Goal: Task Accomplishment & Management: Manage account settings

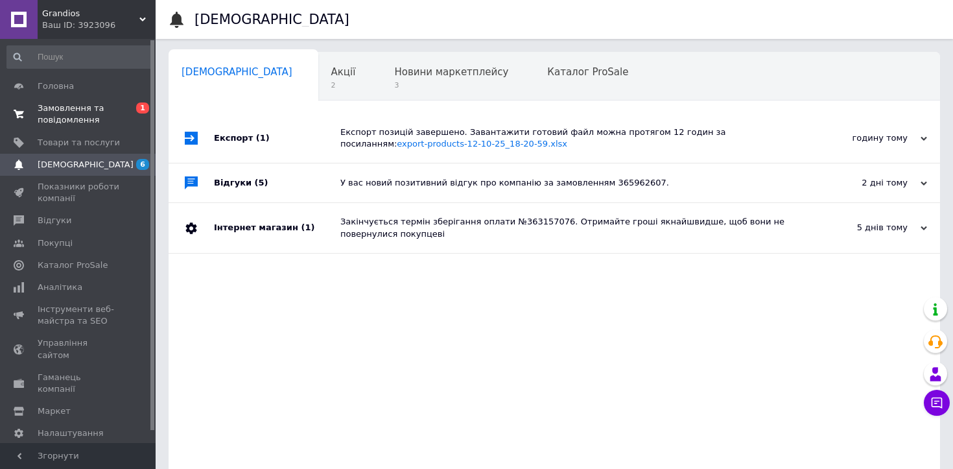
click at [80, 113] on span "Замовлення та повідомлення" at bounding box center [79, 113] width 82 height 23
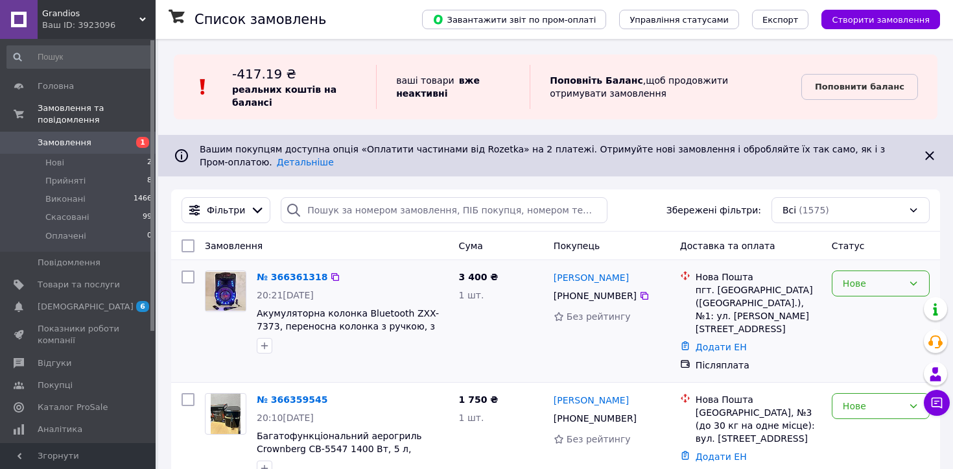
click at [860, 286] on div "Нове" at bounding box center [872, 283] width 60 height 14
click at [857, 312] on li "Прийнято" at bounding box center [880, 310] width 97 height 23
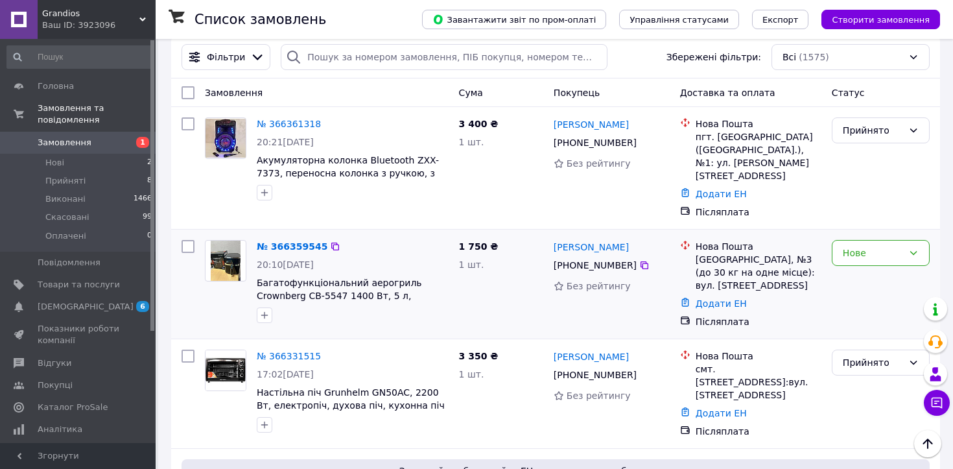
scroll to position [157, 0]
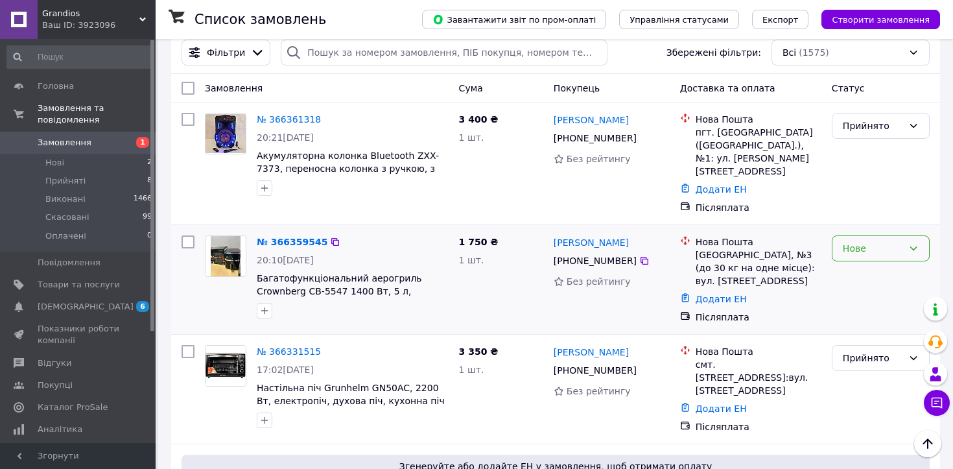
click at [858, 241] on div "Нове" at bounding box center [872, 248] width 60 height 14
click at [860, 268] on li "Прийнято" at bounding box center [880, 262] width 97 height 23
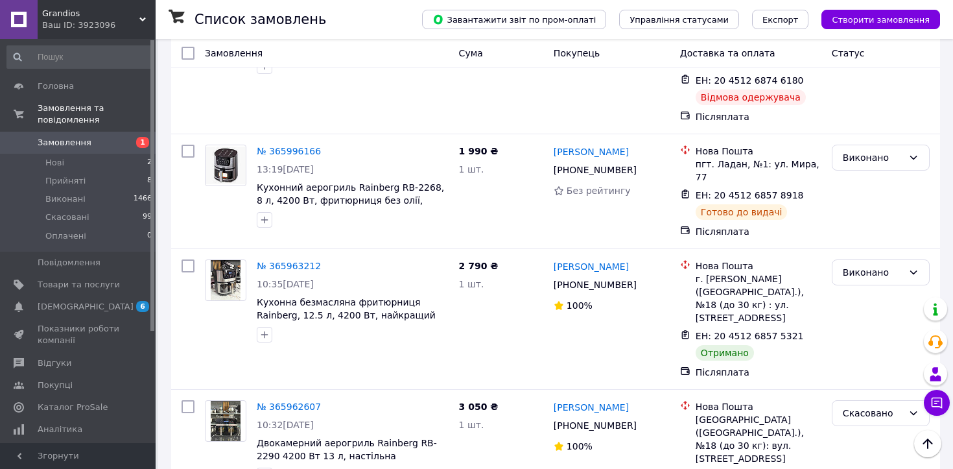
scroll to position [2238, 0]
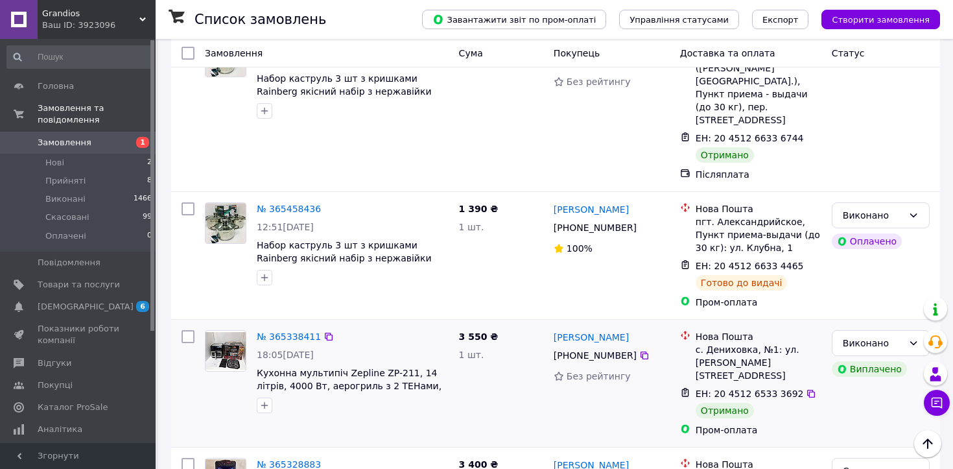
scroll to position [2383, 0]
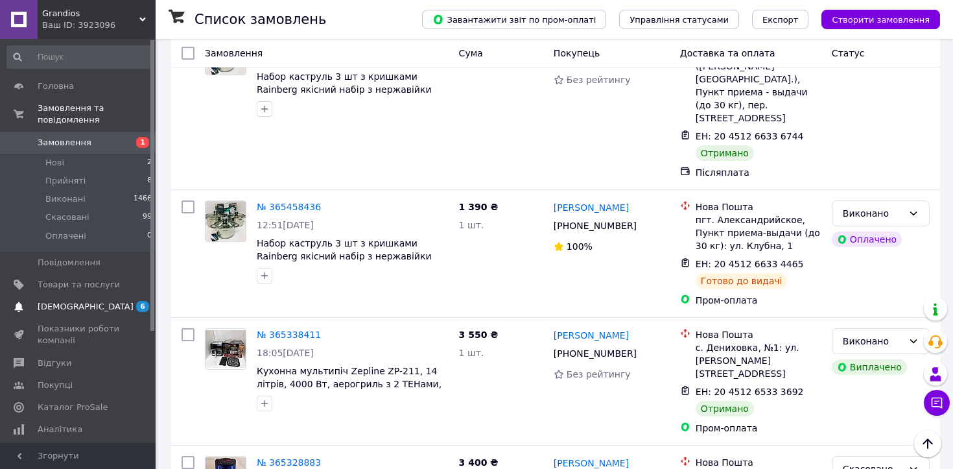
click at [98, 301] on span "[DEMOGRAPHIC_DATA]" at bounding box center [79, 307] width 82 height 12
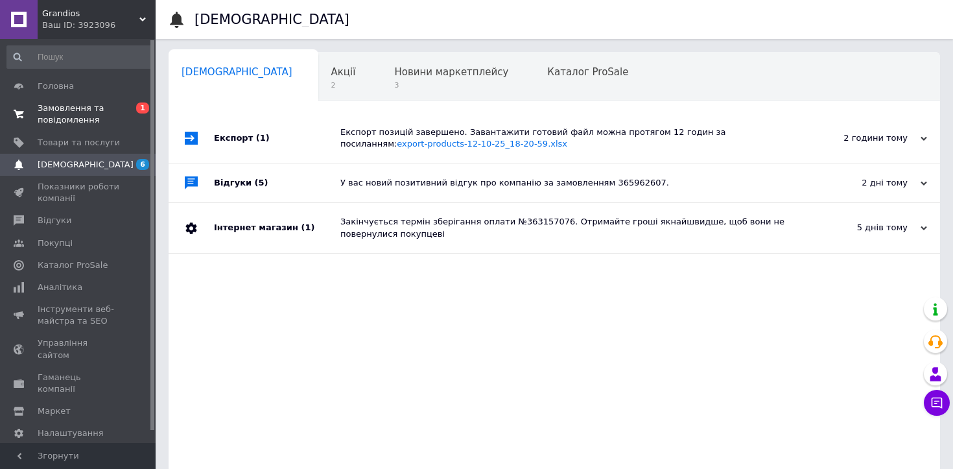
click at [85, 111] on span "Замовлення та повідомлення" at bounding box center [79, 113] width 82 height 23
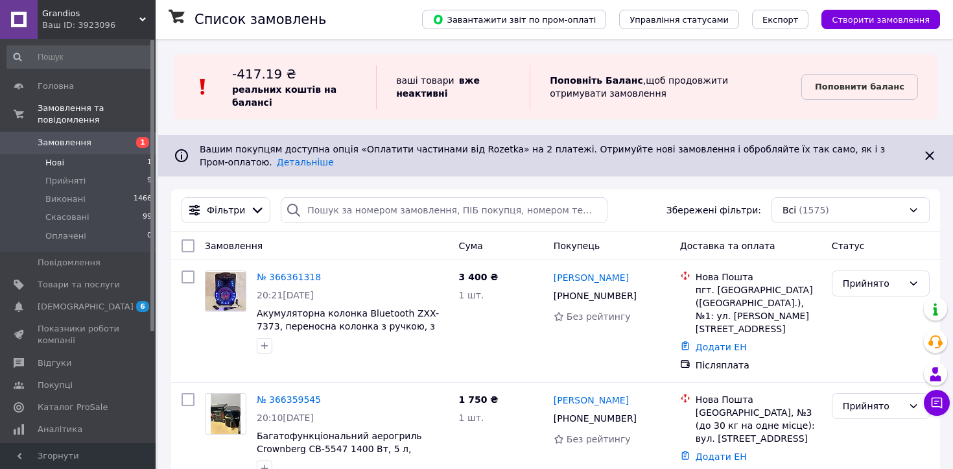
click at [125, 167] on li "Нові 1" at bounding box center [79, 163] width 159 height 18
